Goal: Task Accomplishment & Management: Use online tool/utility

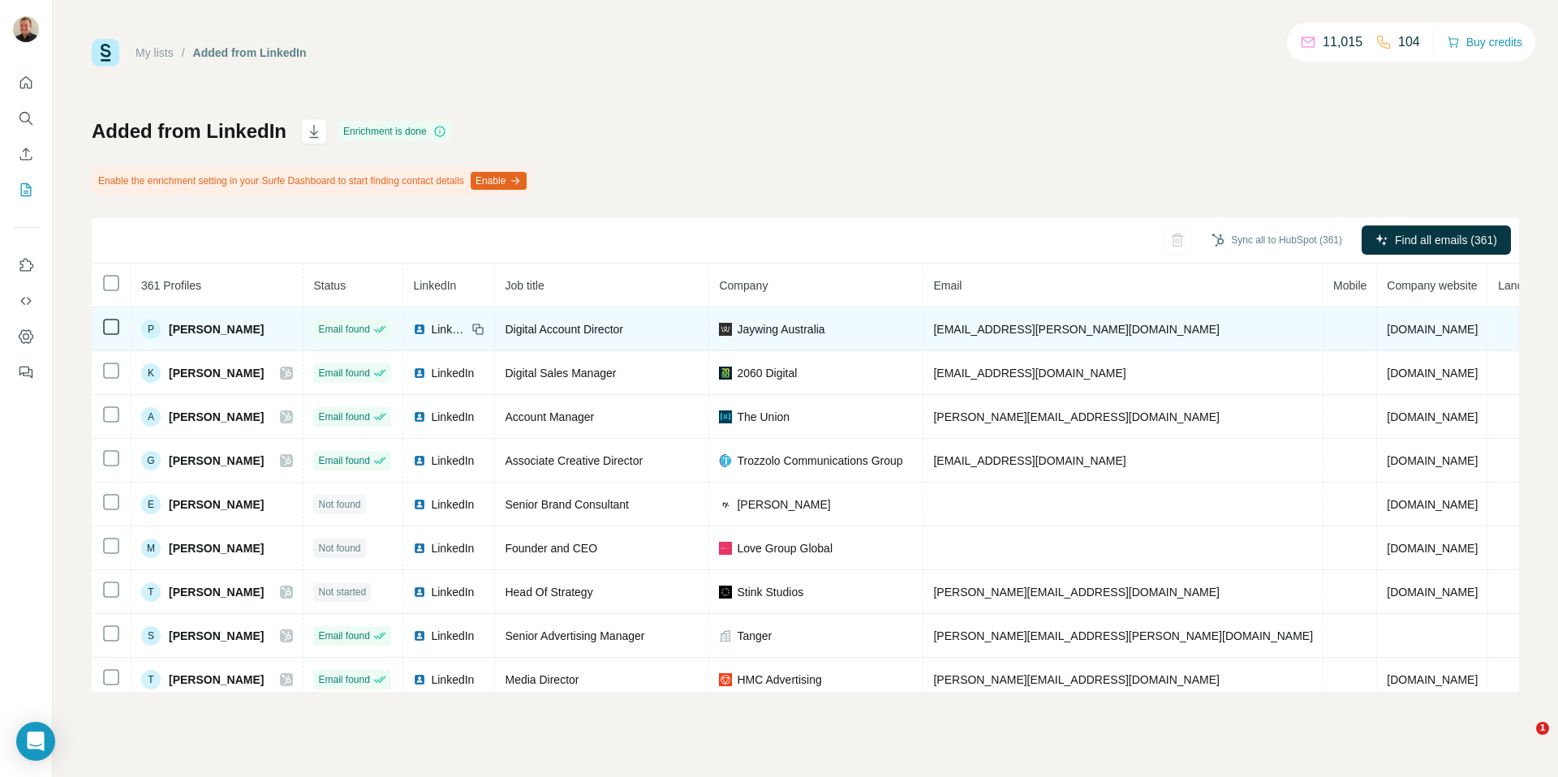
click at [110, 317] on icon at bounding box center [110, 326] width 19 height 19
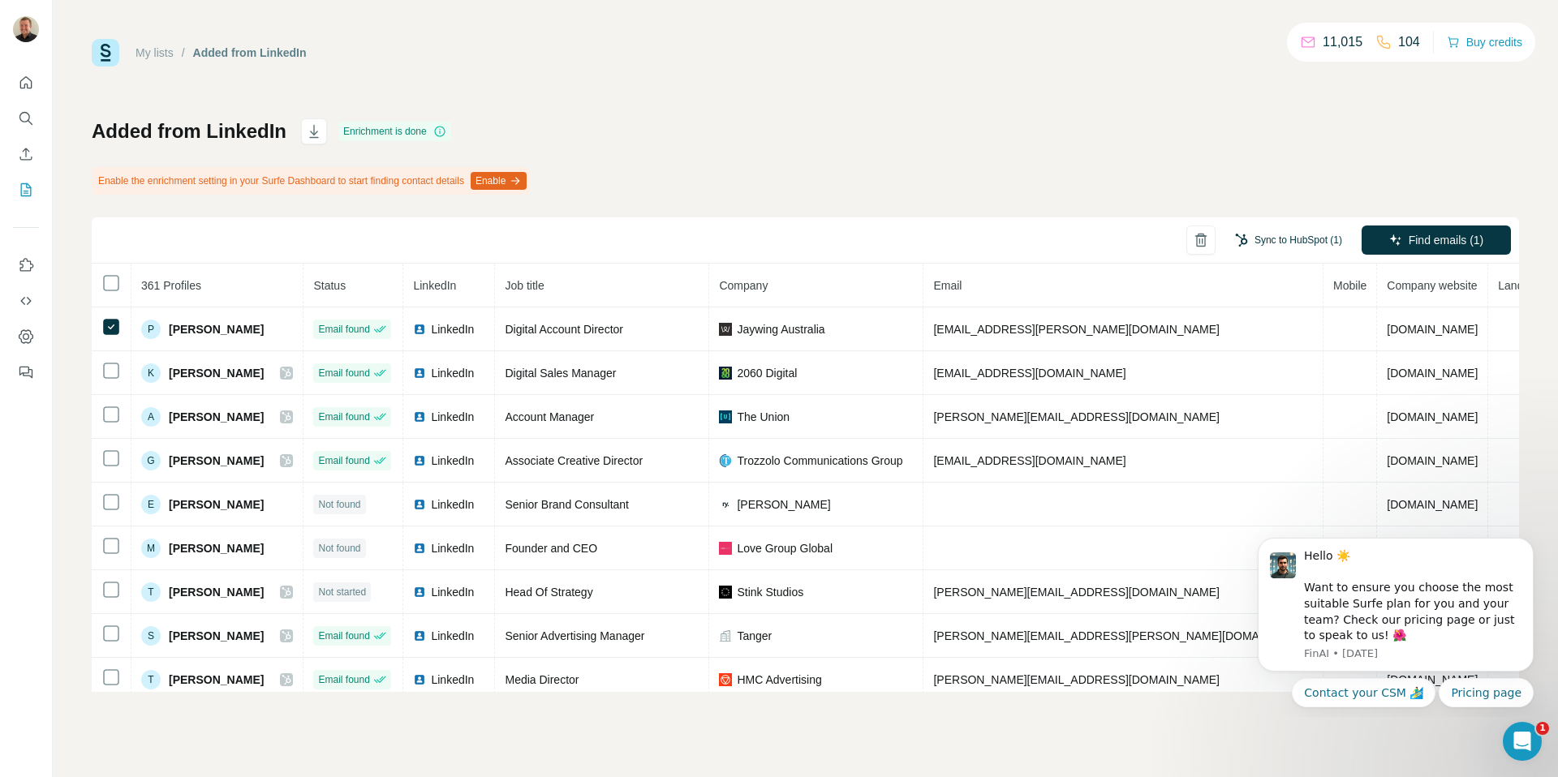
click at [1275, 245] on button "Sync to HubSpot (1)" at bounding box center [1289, 240] width 130 height 24
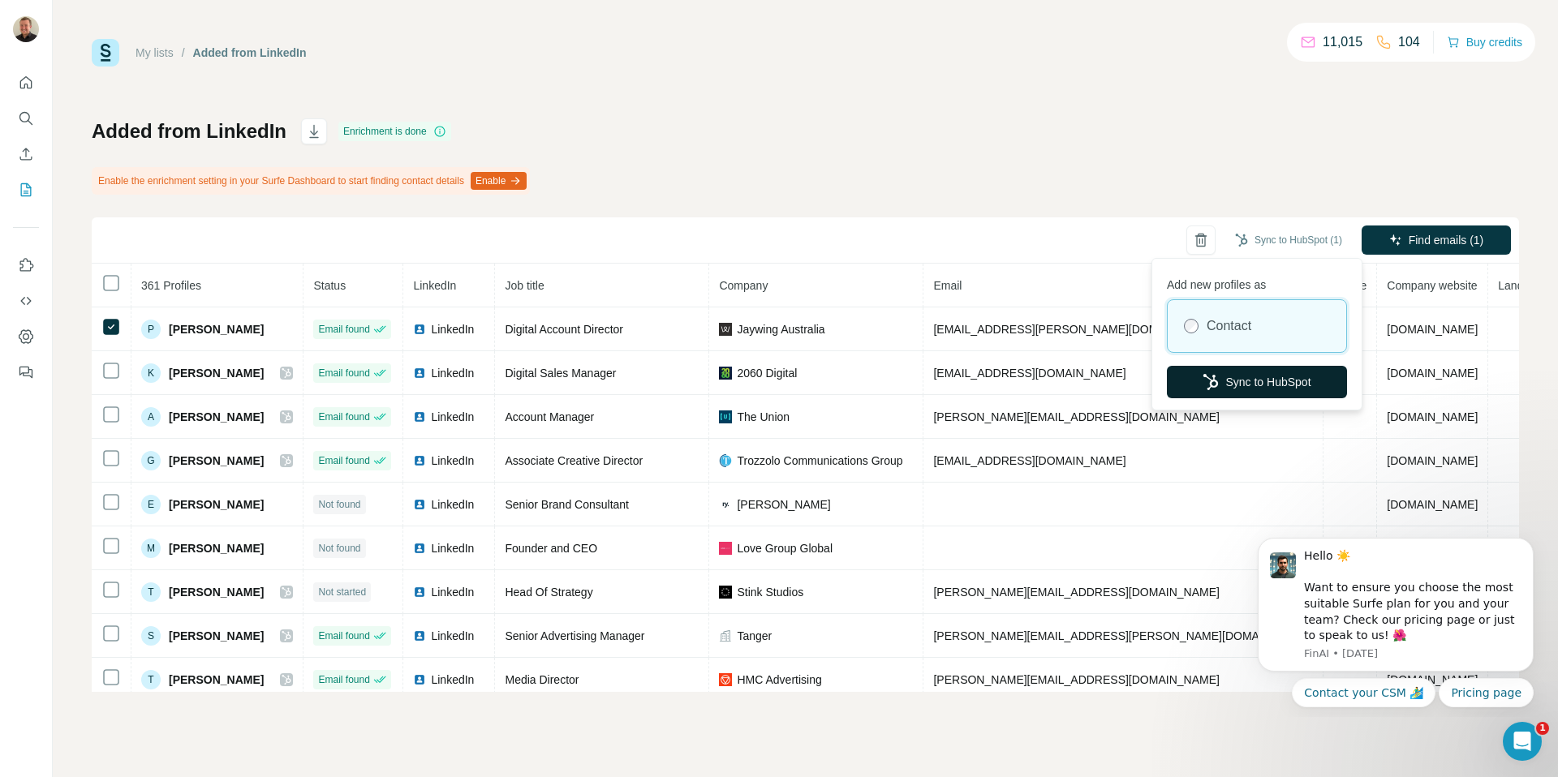
click at [1224, 377] on button "Sync to HubSpot" at bounding box center [1257, 382] width 180 height 32
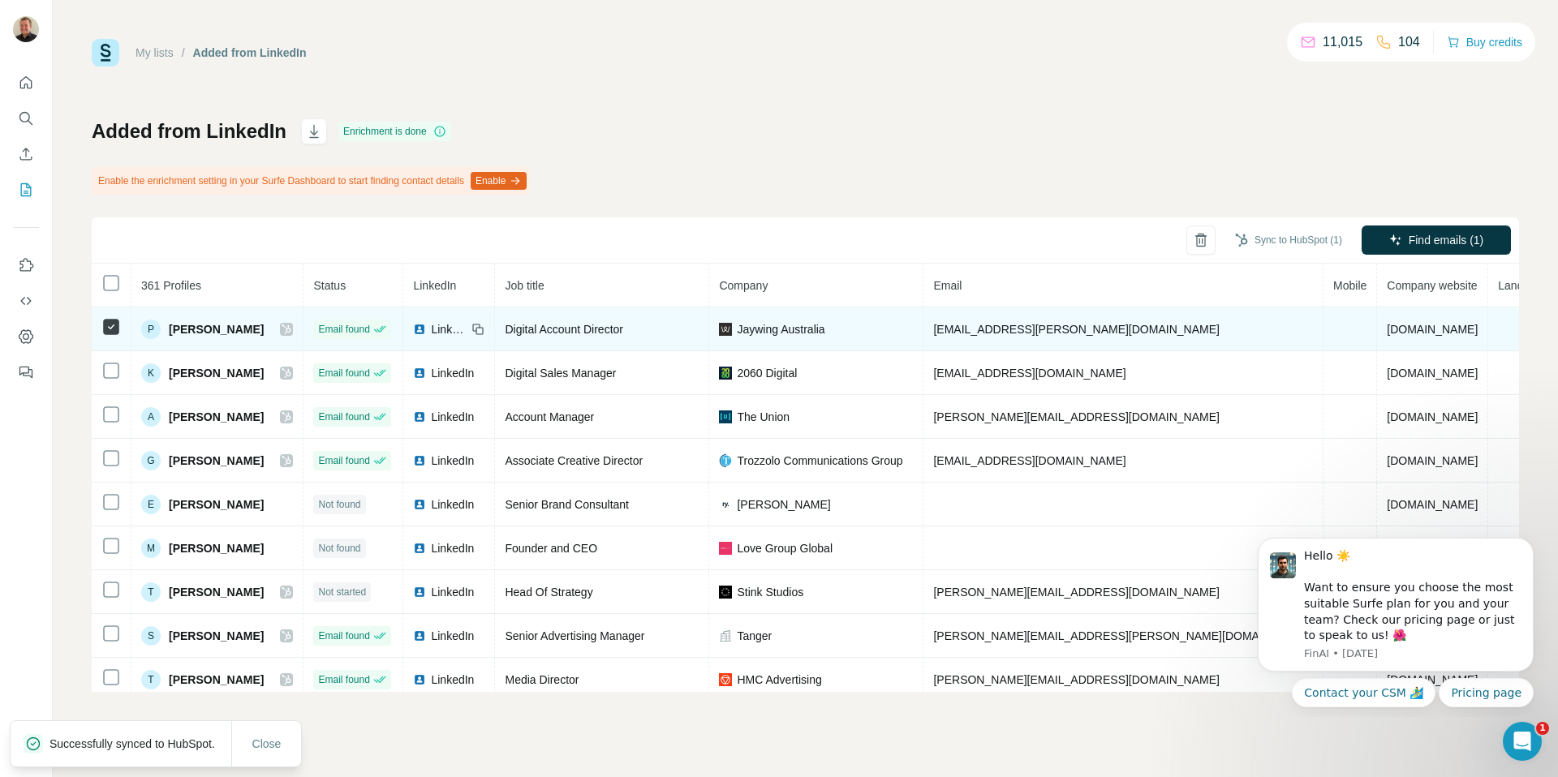
click at [288, 329] on icon at bounding box center [287, 329] width 10 height 13
